Goal: Complete application form

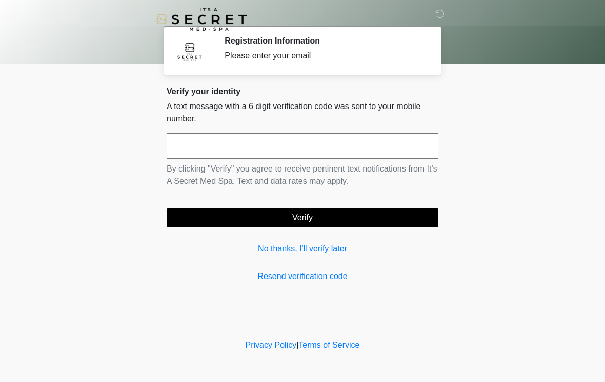
click at [205, 148] on input "text" at bounding box center [303, 146] width 272 height 26
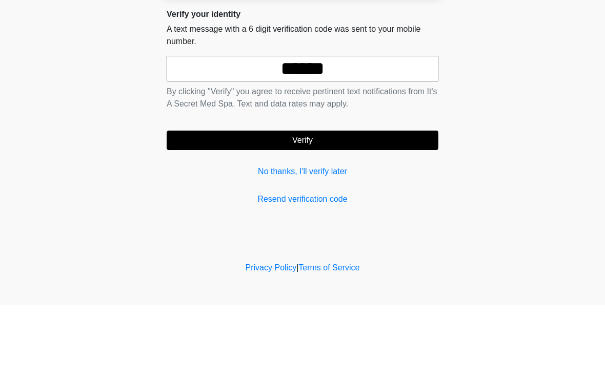
type input "******"
click at [259, 208] on button "Verify" at bounding box center [303, 217] width 272 height 19
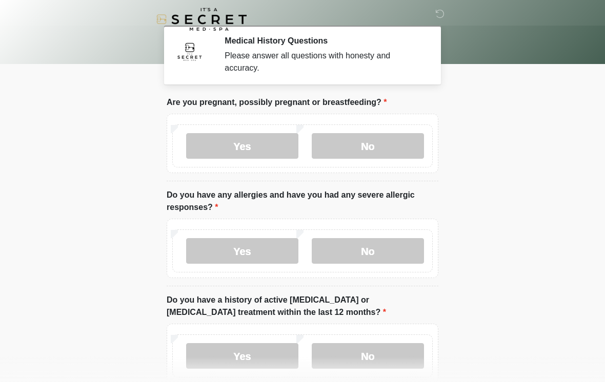
click at [363, 153] on label "No" at bounding box center [368, 146] width 112 height 26
click at [347, 253] on label "No" at bounding box center [368, 251] width 112 height 26
click at [344, 355] on label "No" at bounding box center [368, 356] width 112 height 26
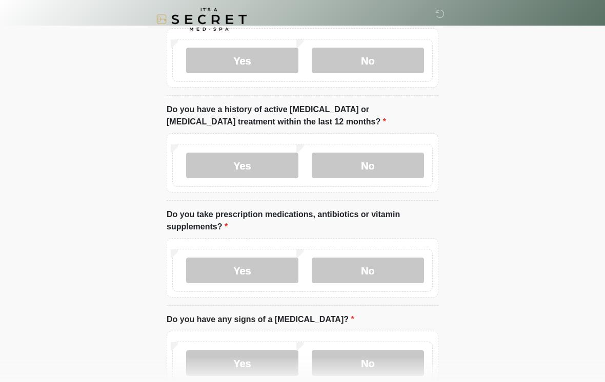
scroll to position [215, 0]
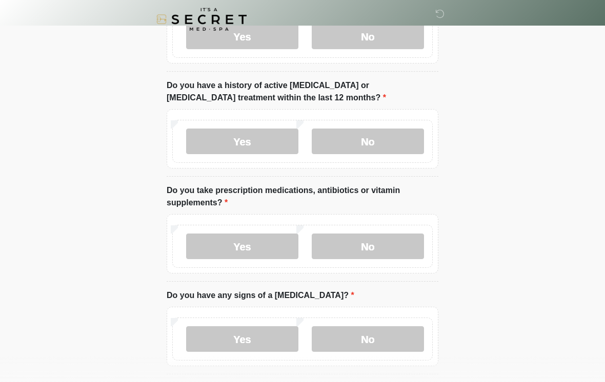
click at [360, 238] on label "No" at bounding box center [368, 247] width 112 height 26
click at [221, 254] on label "Yes" at bounding box center [242, 247] width 112 height 26
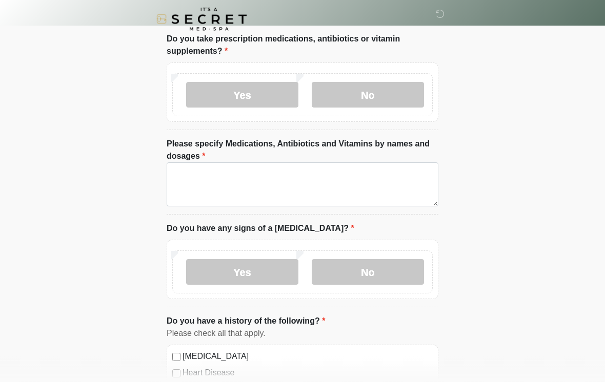
scroll to position [377, 0]
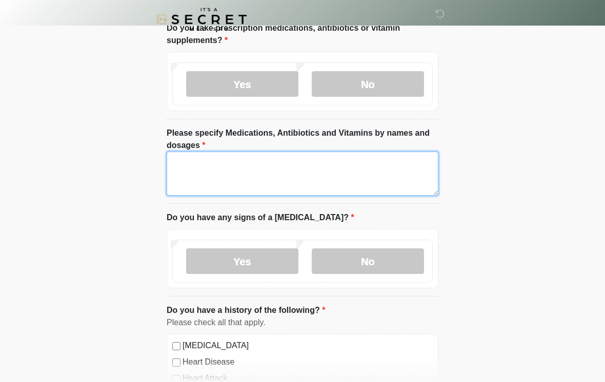
click at [207, 169] on textarea "Please specify Medications, Antibiotics and Vitamins by names and dosages" at bounding box center [303, 174] width 272 height 44
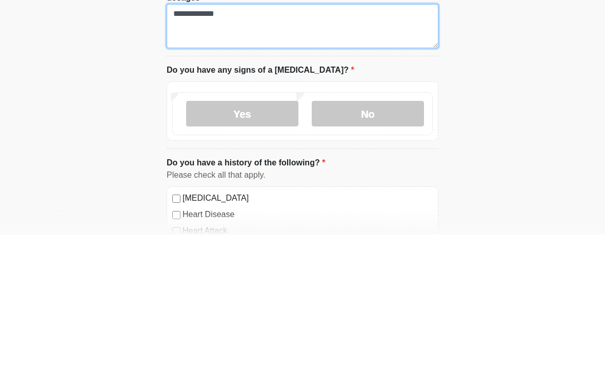
type textarea "**********"
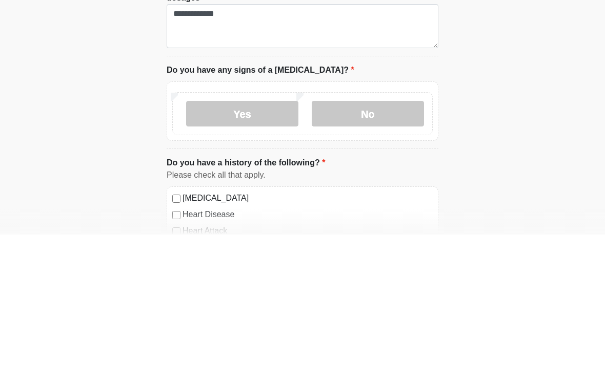
click at [359, 248] on label "No" at bounding box center [368, 261] width 112 height 26
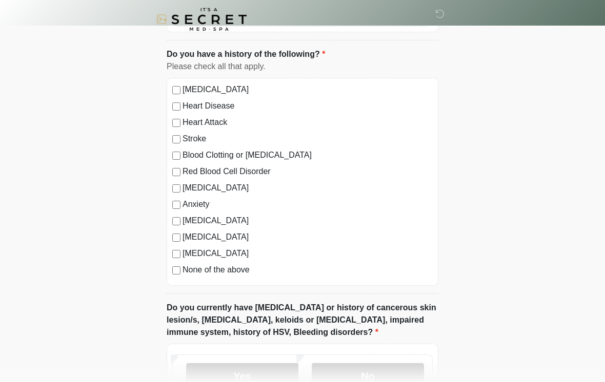
scroll to position [666, 0]
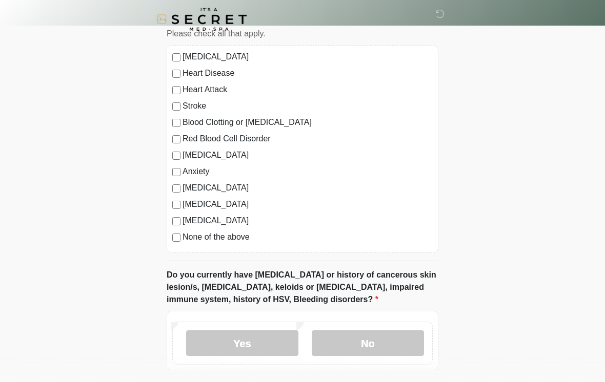
click at [175, 246] on div "[MEDICAL_DATA] Heart Disease Heart Attack Stroke Blood Clotting or [MEDICAL_DAT…" at bounding box center [303, 149] width 272 height 208
click at [173, 241] on div "None of the above" at bounding box center [302, 237] width 260 height 12
click at [181, 246] on div "[MEDICAL_DATA] Heart Disease Heart Attack Stroke Blood Clotting or [MEDICAL_DAT…" at bounding box center [303, 149] width 272 height 208
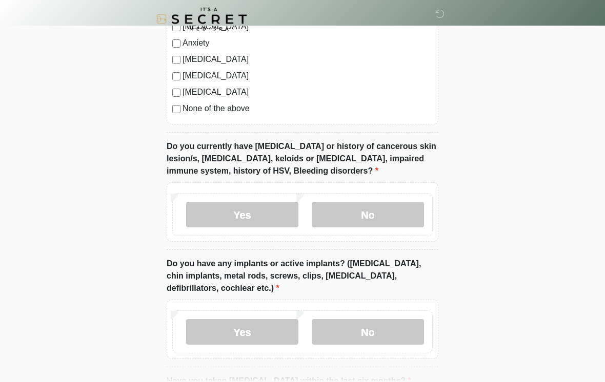
scroll to position [796, 0]
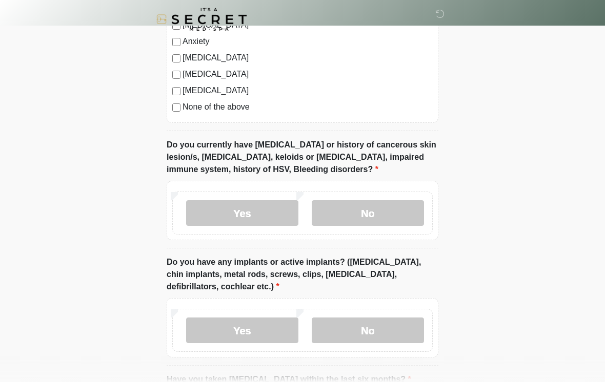
click at [363, 215] on label "No" at bounding box center [368, 213] width 112 height 26
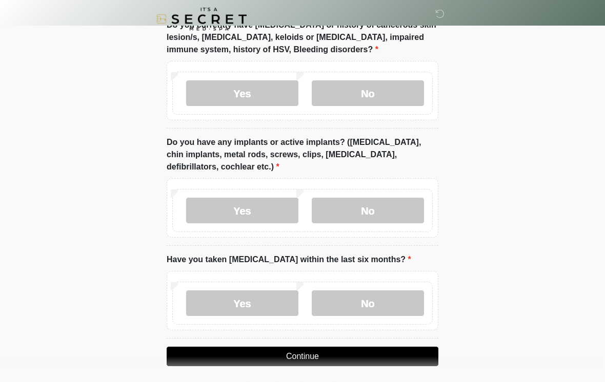
scroll to position [917, 0]
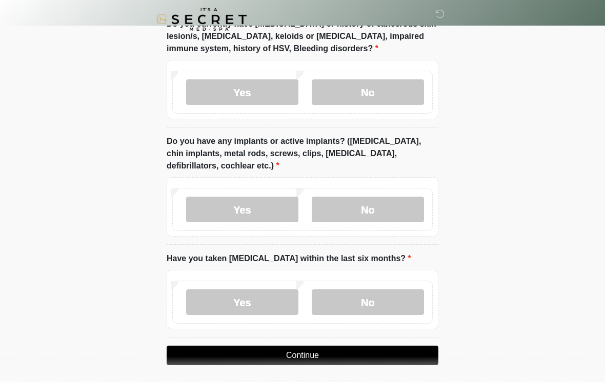
click at [365, 213] on label "No" at bounding box center [368, 210] width 112 height 26
click at [351, 304] on label "No" at bounding box center [368, 302] width 112 height 26
click at [271, 361] on button "Continue" at bounding box center [303, 355] width 272 height 19
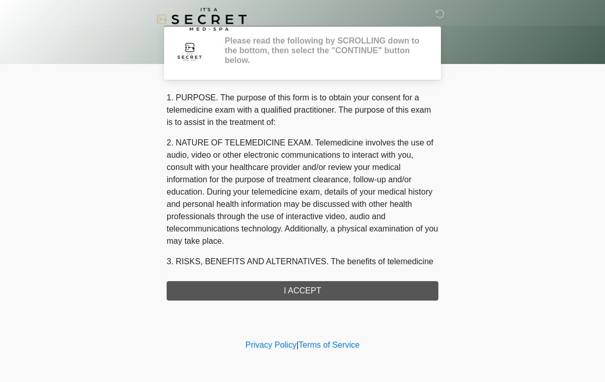
scroll to position [0, 0]
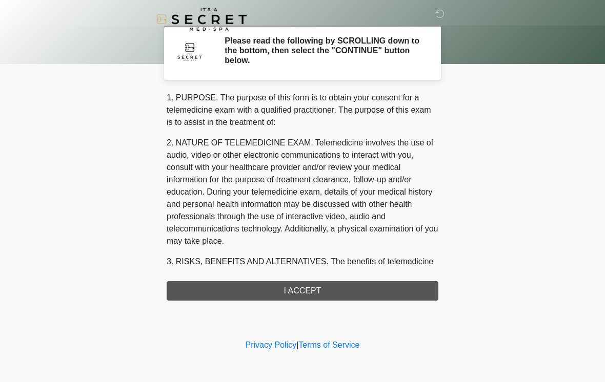
click at [252, 287] on div "1. PURPOSE. The purpose of this form is to obtain your consent for a telemedici…" at bounding box center [303, 196] width 272 height 209
click at [264, 297] on div "1. PURPOSE. The purpose of this form is to obtain your consent for a telemedici…" at bounding box center [303, 196] width 272 height 209
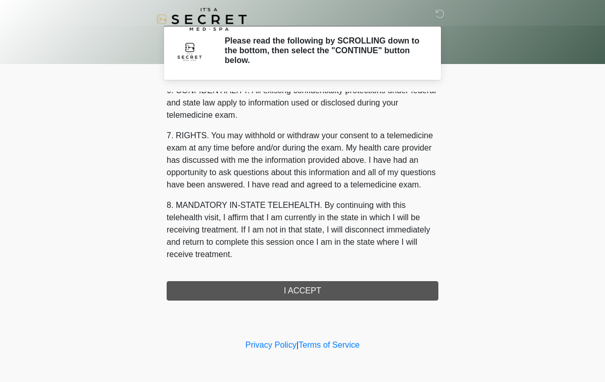
click at [257, 293] on button "I ACCEPT" at bounding box center [303, 290] width 272 height 19
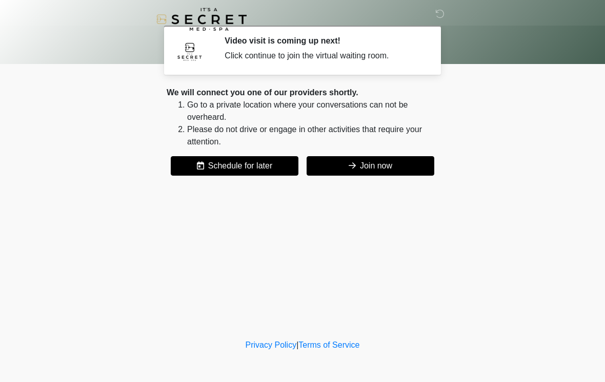
click at [354, 171] on button "Join now" at bounding box center [370, 165] width 128 height 19
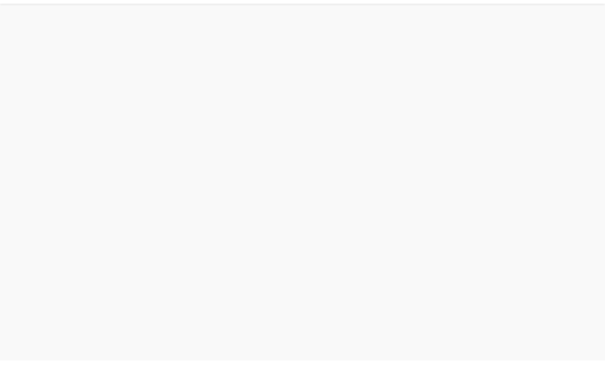
scroll to position [3, 0]
